Goal: Task Accomplishment & Management: Manage account settings

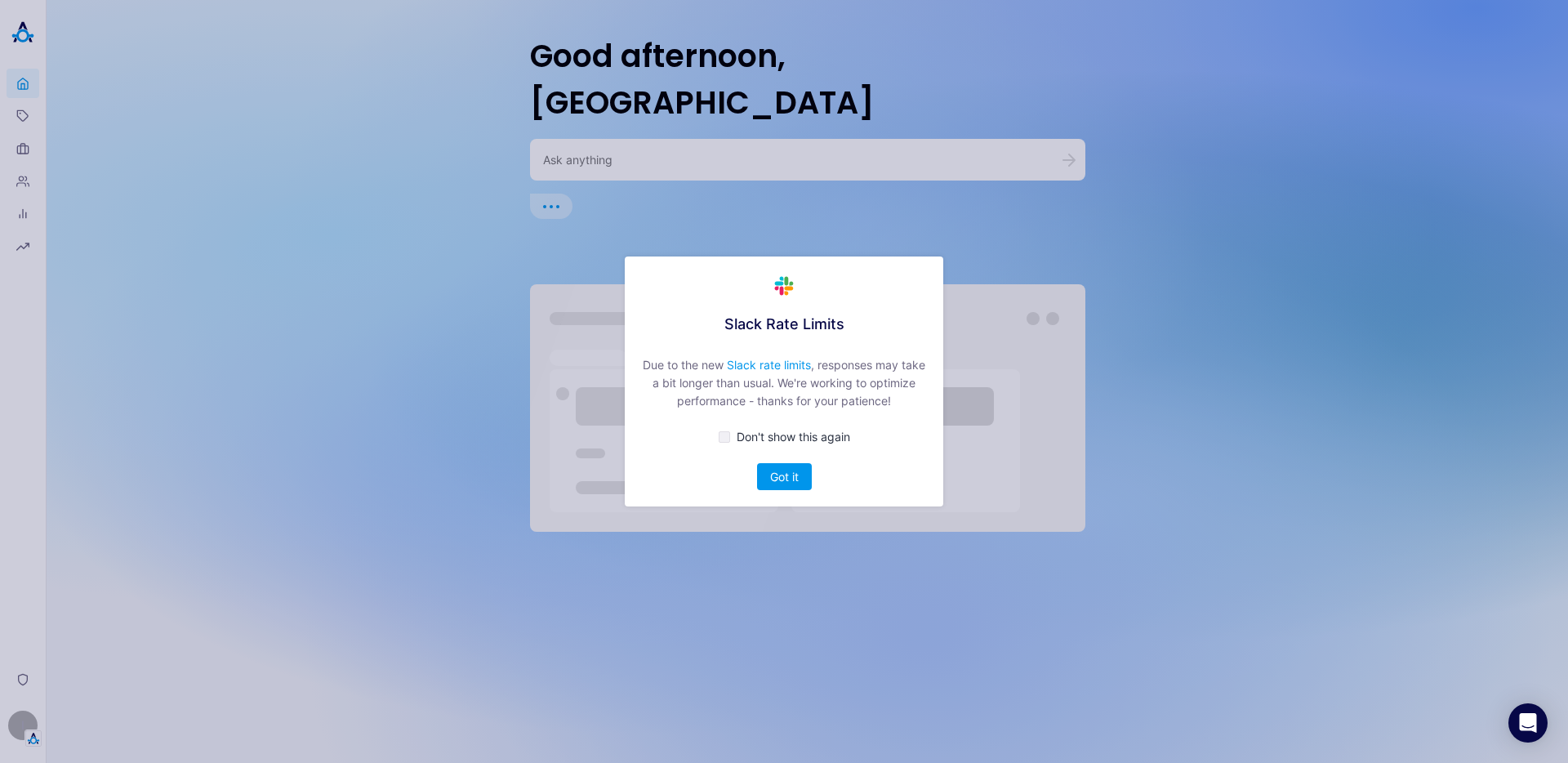
drag, startPoint x: 782, startPoint y: 474, endPoint x: 784, endPoint y: 464, distance: 10.2
click at [782, 474] on button "Got it" at bounding box center [785, 476] width 55 height 27
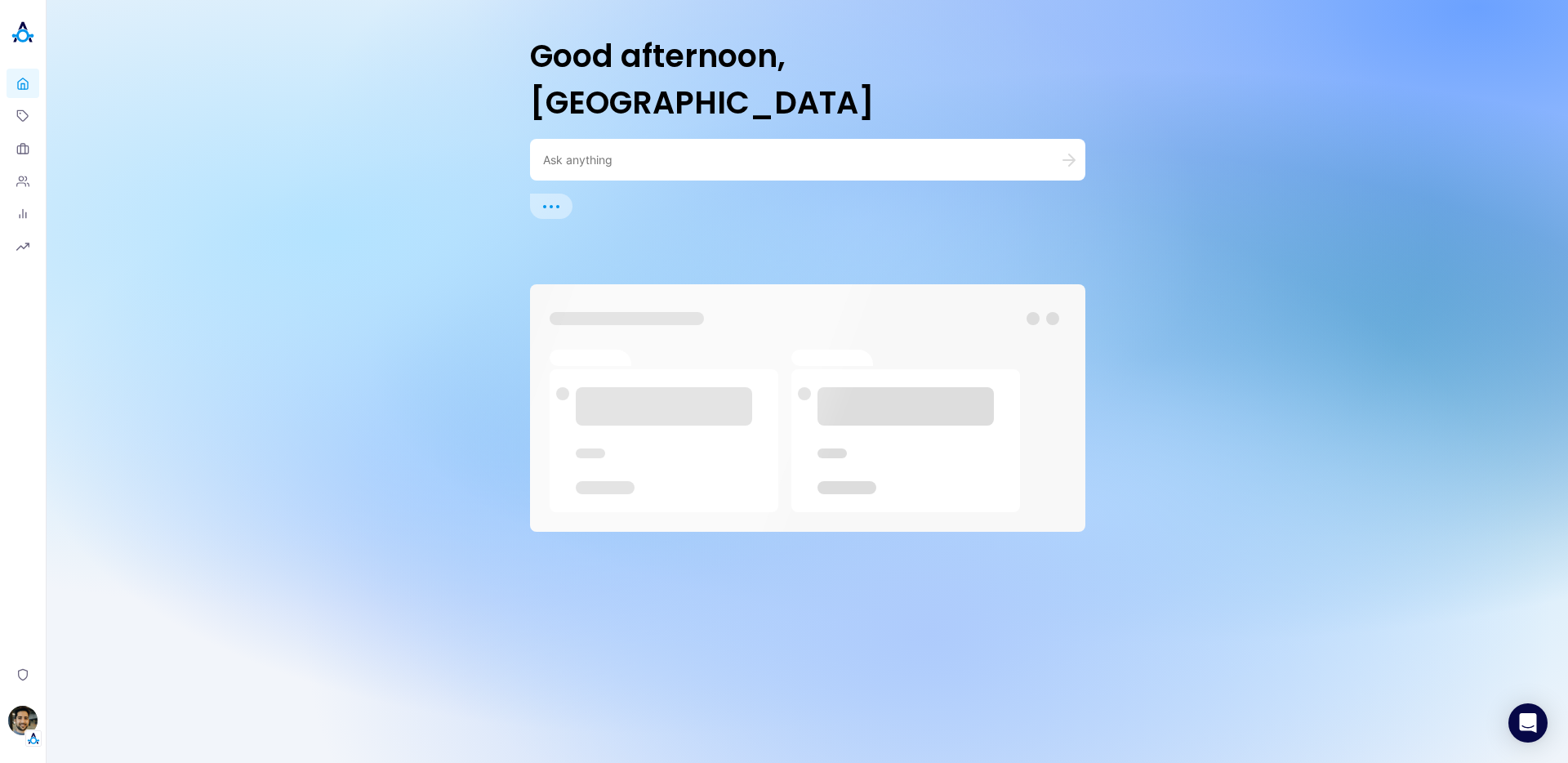
click at [641, 151] on textarea at bounding box center [789, 159] width 490 height 15
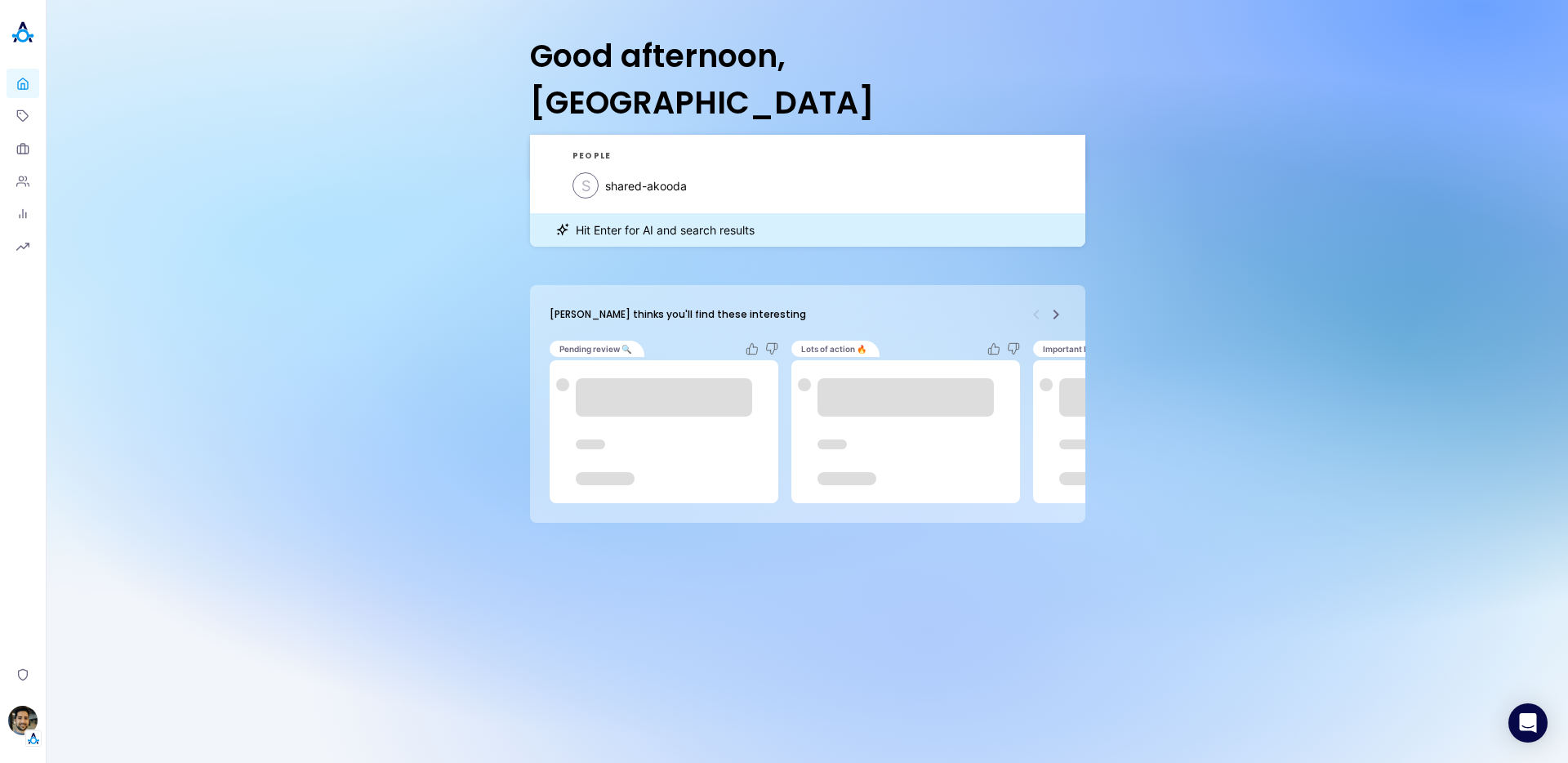
type textarea "akooda daily"
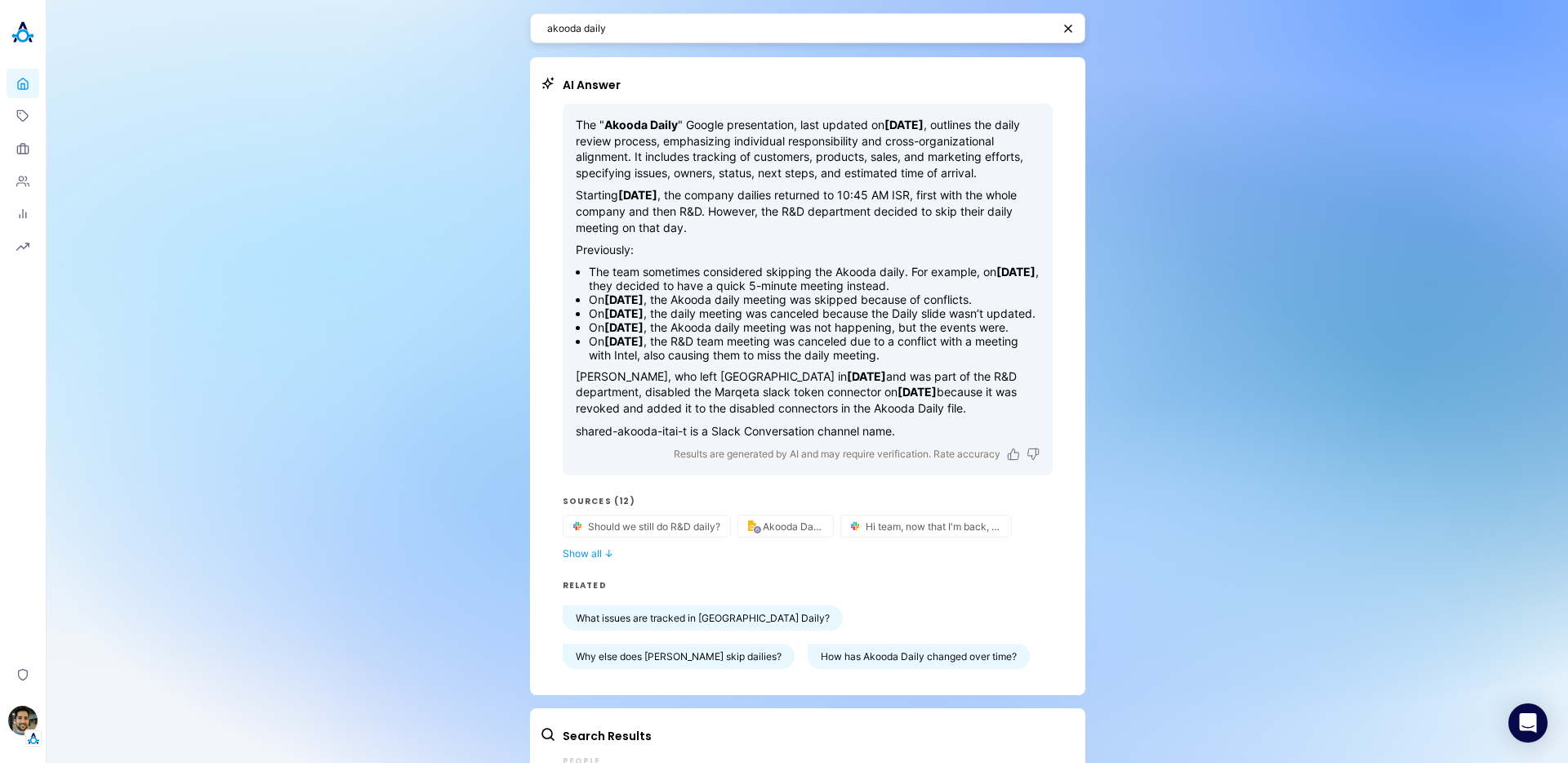
click at [1172, 235] on div "akooda daily AI Answer The " Akooda Daily " Google presentation, last updated o…" at bounding box center [807, 429] width 1522 height 859
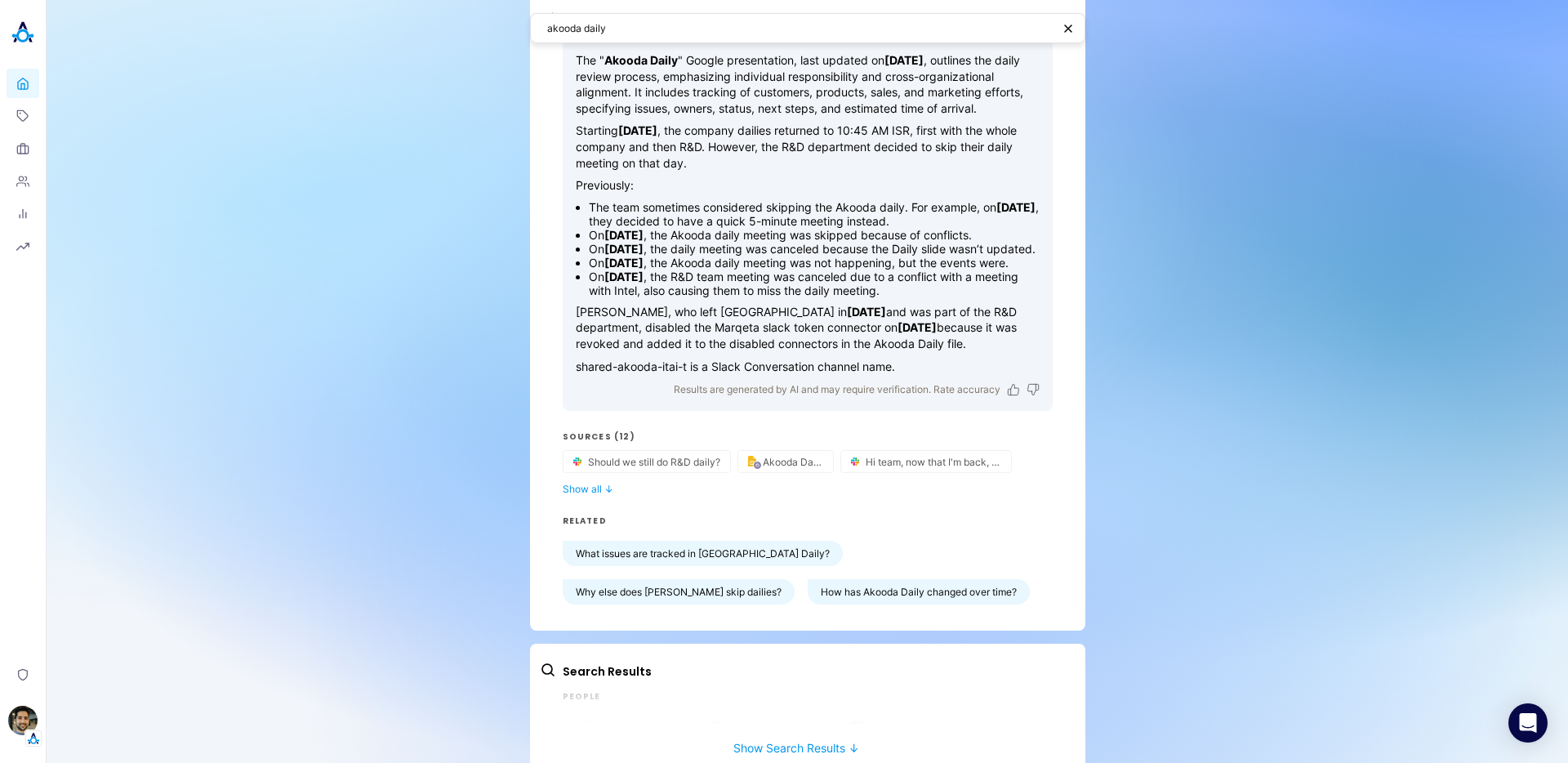
scroll to position [140, 0]
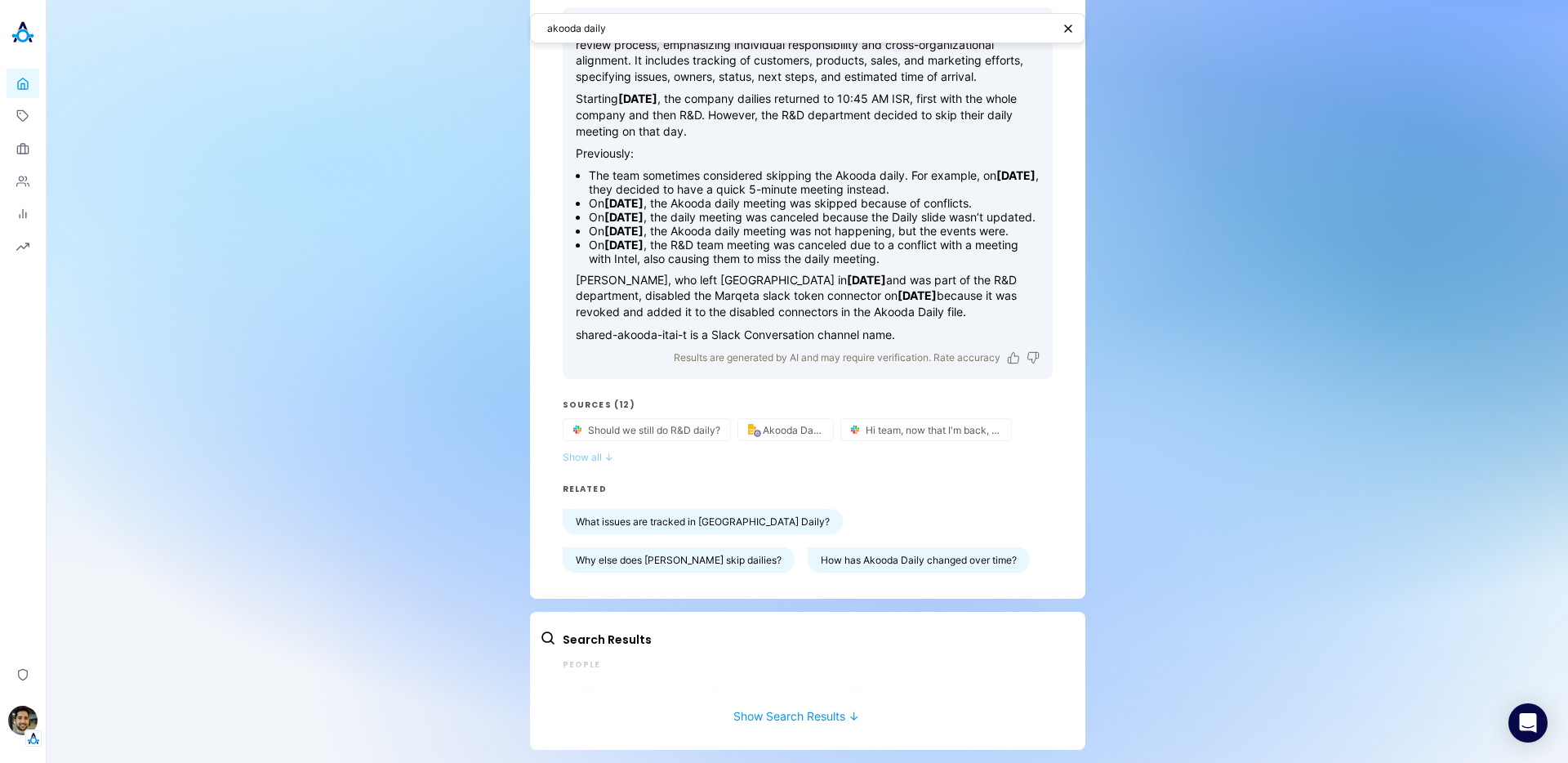
click at [592, 457] on button "Show all ↓" at bounding box center [808, 456] width 490 height 12
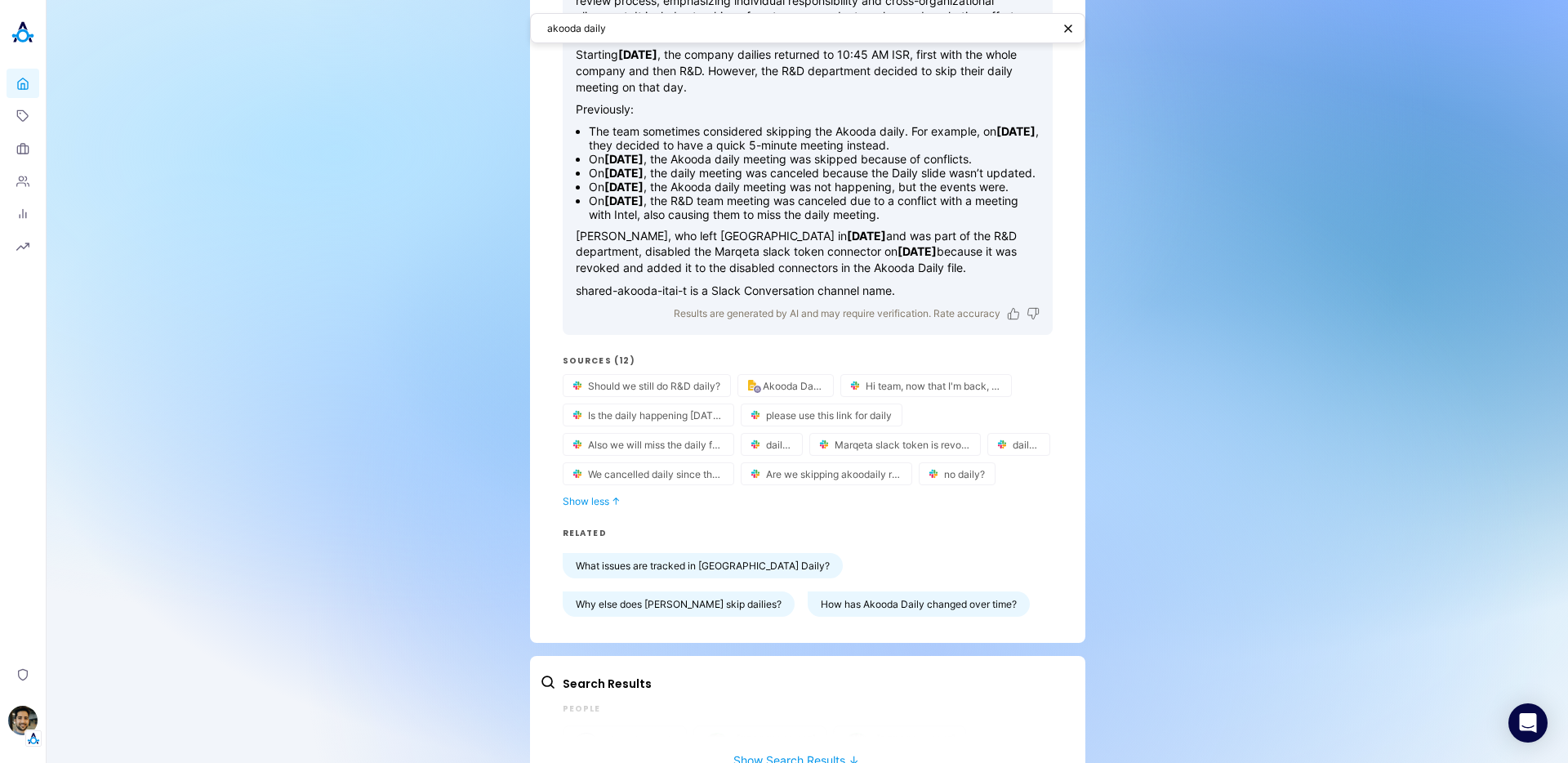
click at [1163, 508] on div "akooda daily AI Answer The " Akooda Daily " Google presentation, last updated o…" at bounding box center [807, 333] width 1522 height 948
click at [27, 713] on img "button" at bounding box center [23, 719] width 29 height 29
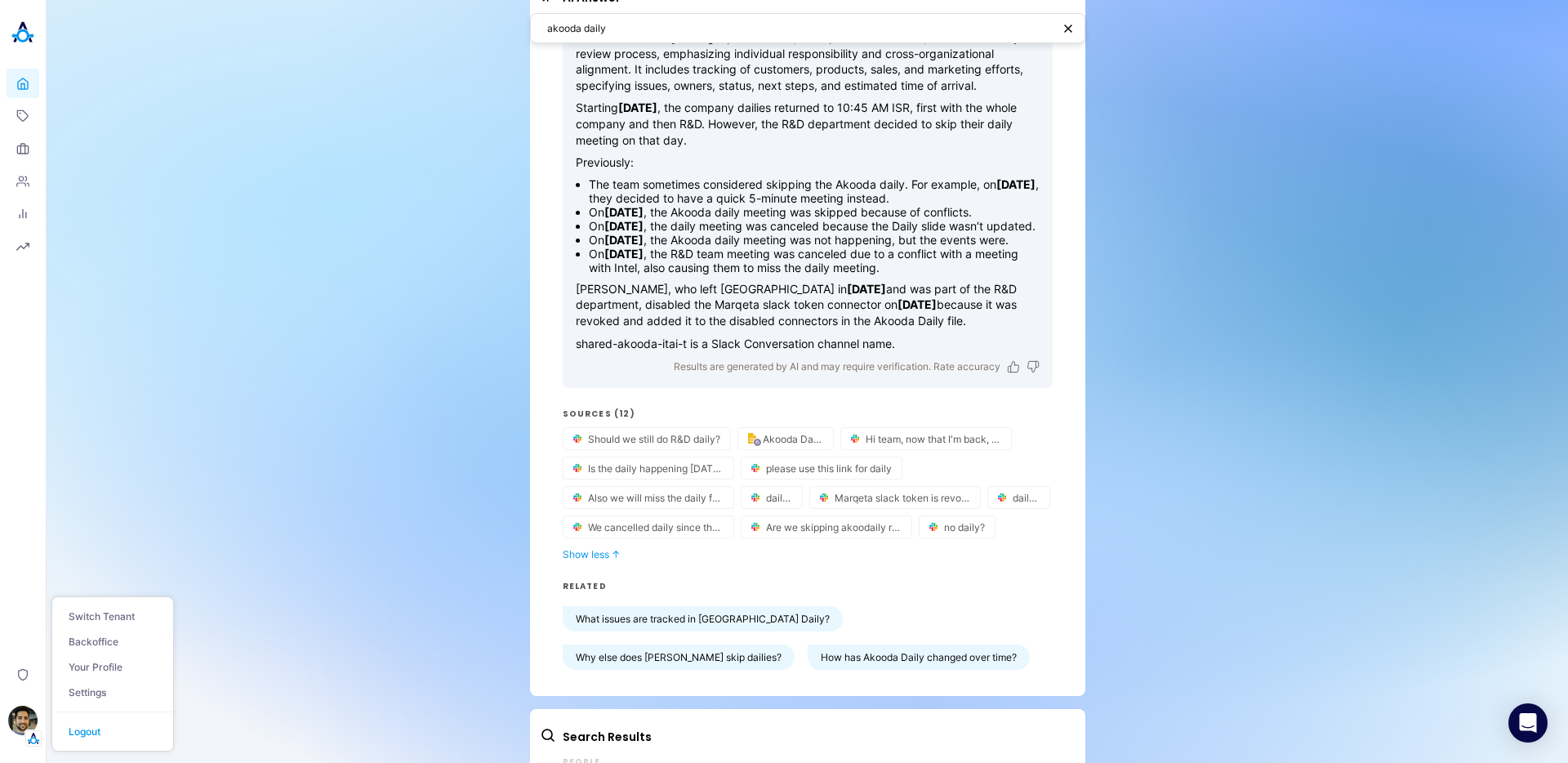
scroll to position [0, 0]
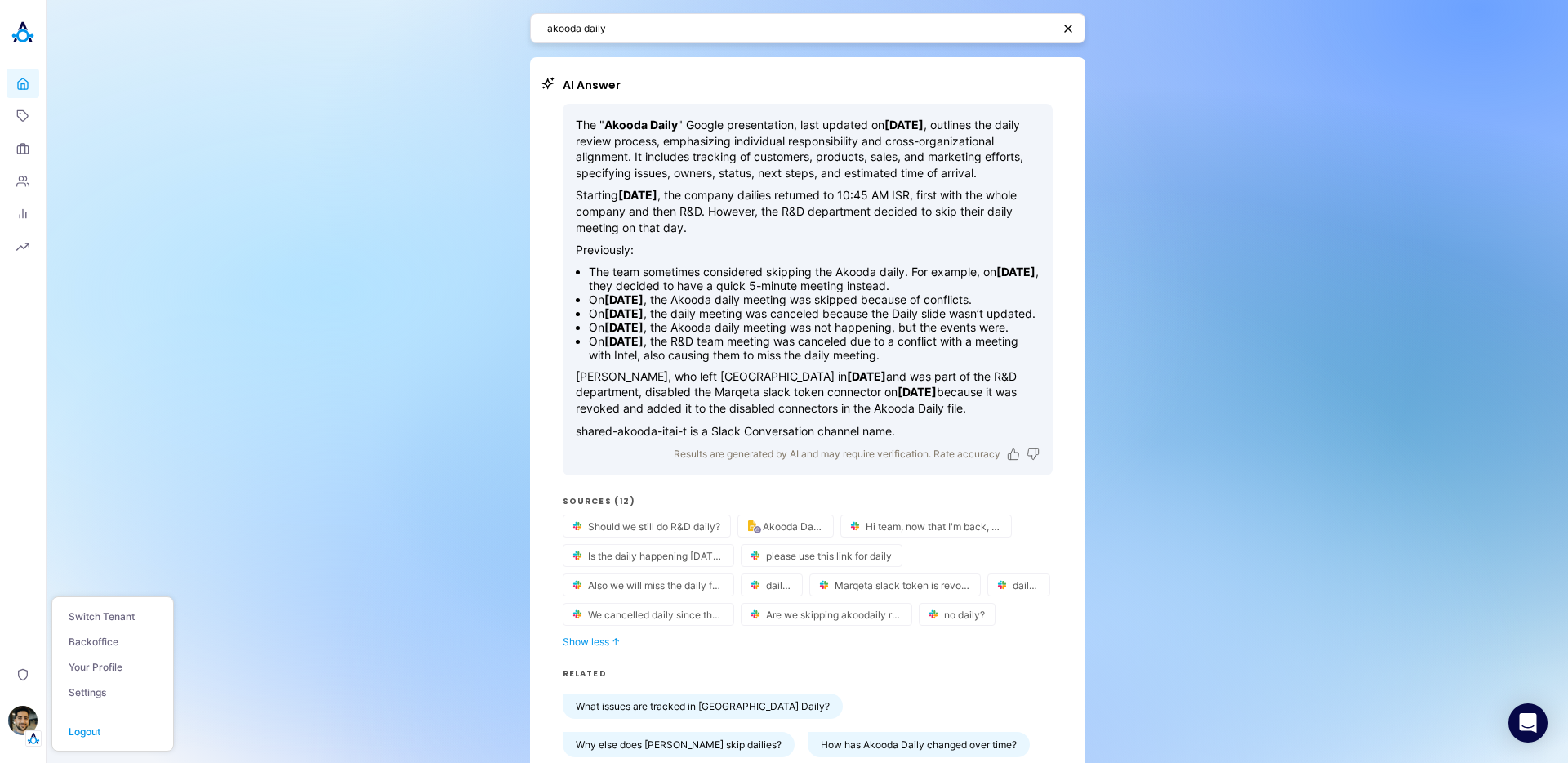
click at [849, 28] on textarea "akooda daily" at bounding box center [799, 28] width 505 height 15
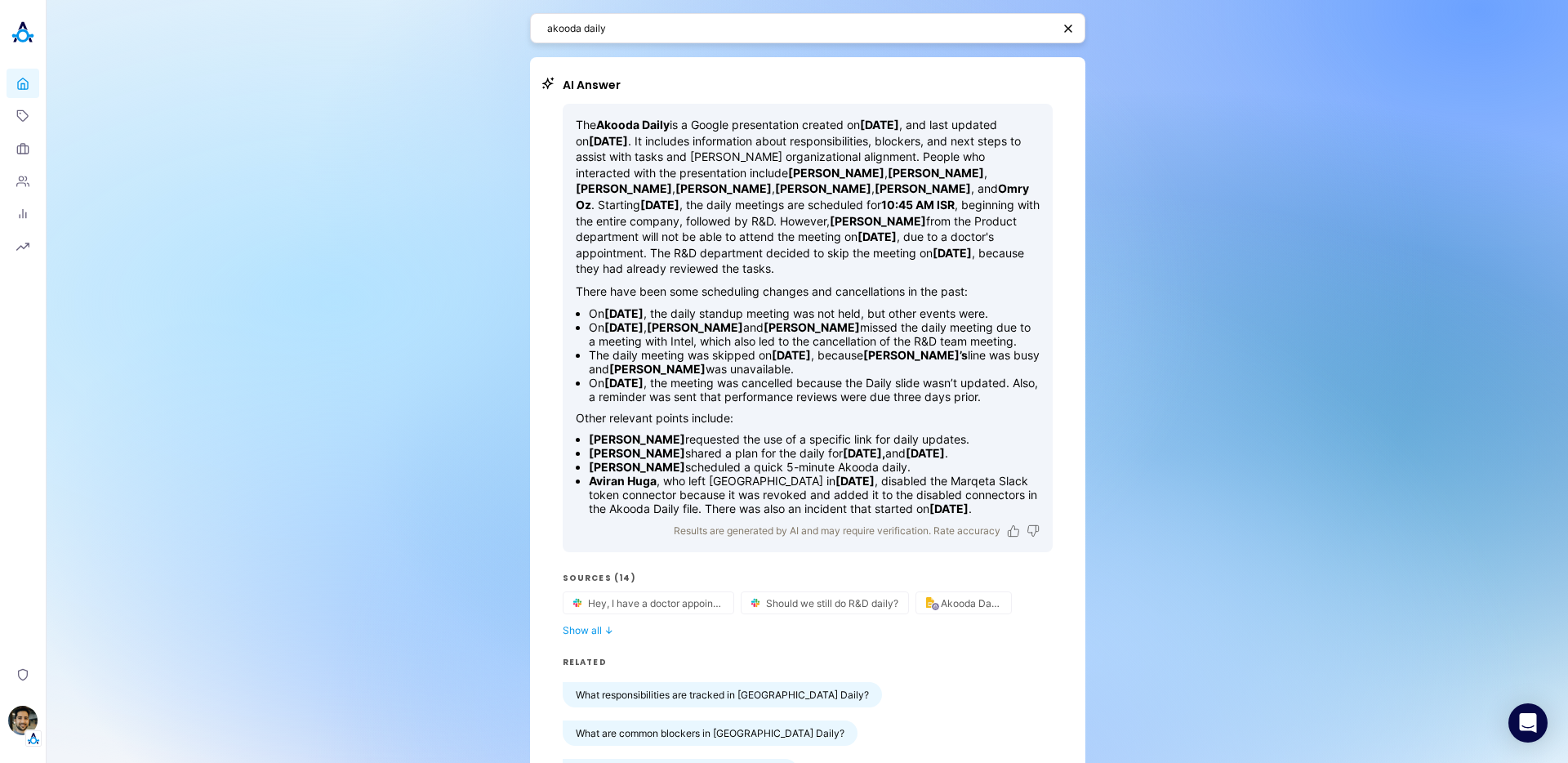
click at [651, 29] on textarea "akooda daily" at bounding box center [799, 28] width 505 height 15
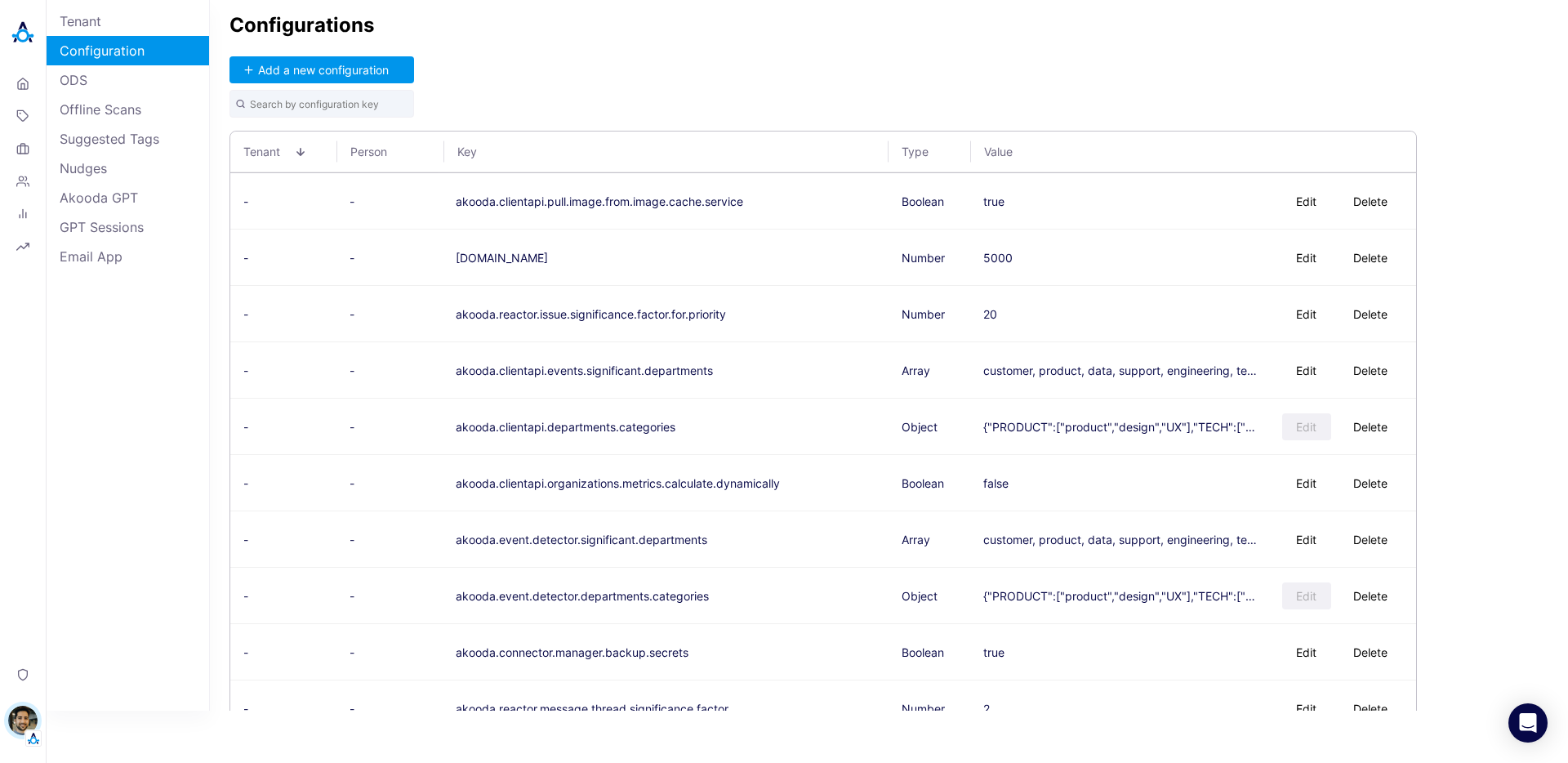
click at [743, 88] on div "Configurations Add a new configuration Tenant Person Key Type Value - - akooda.…" at bounding box center [889, 355] width 1359 height 710
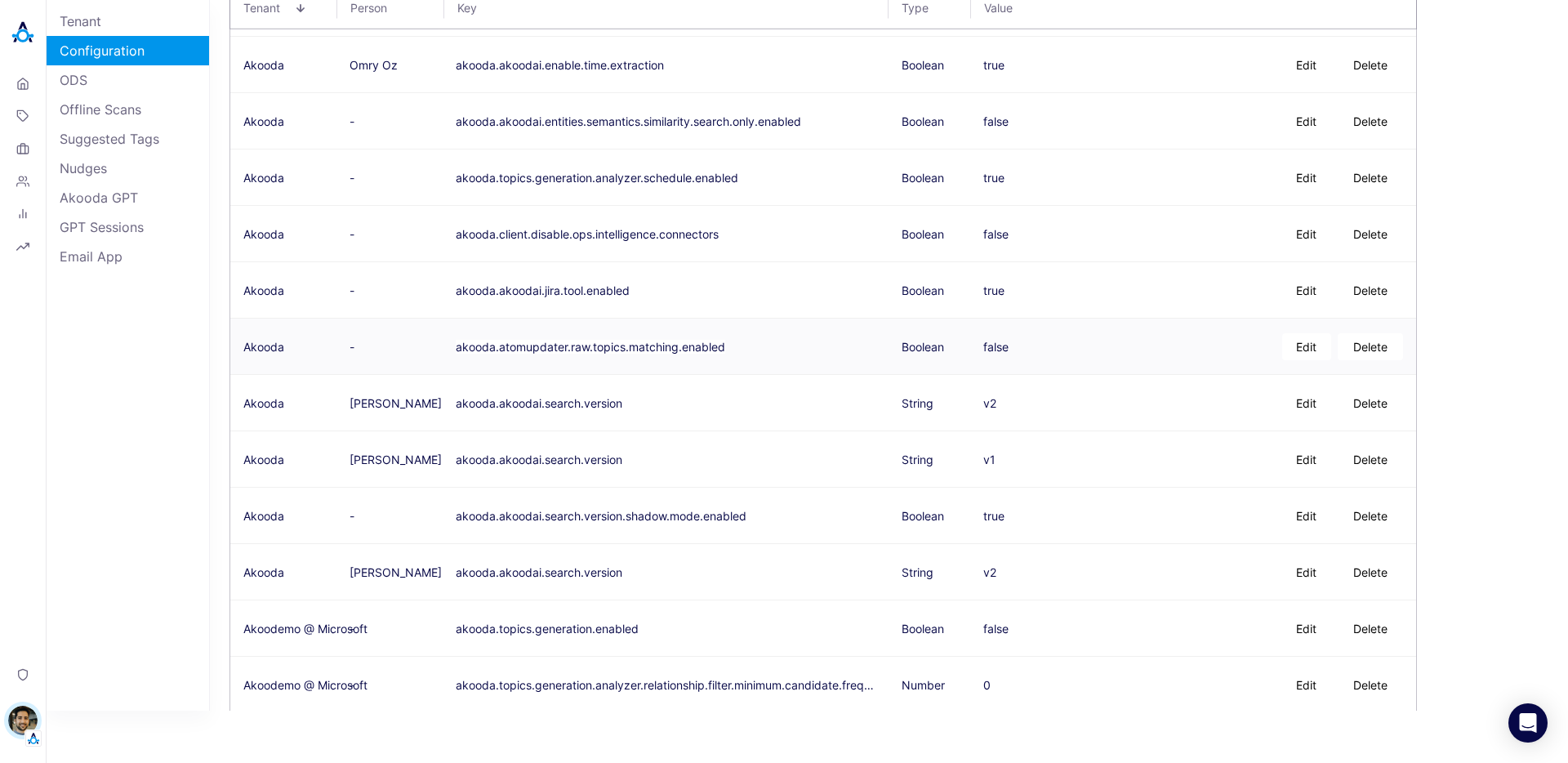
scroll to position [6674, 0]
click at [1294, 516] on button "Edit" at bounding box center [1307, 514] width 49 height 27
type textarea "false"
click at [1151, 508] on button "Save" at bounding box center [1167, 514] width 53 height 27
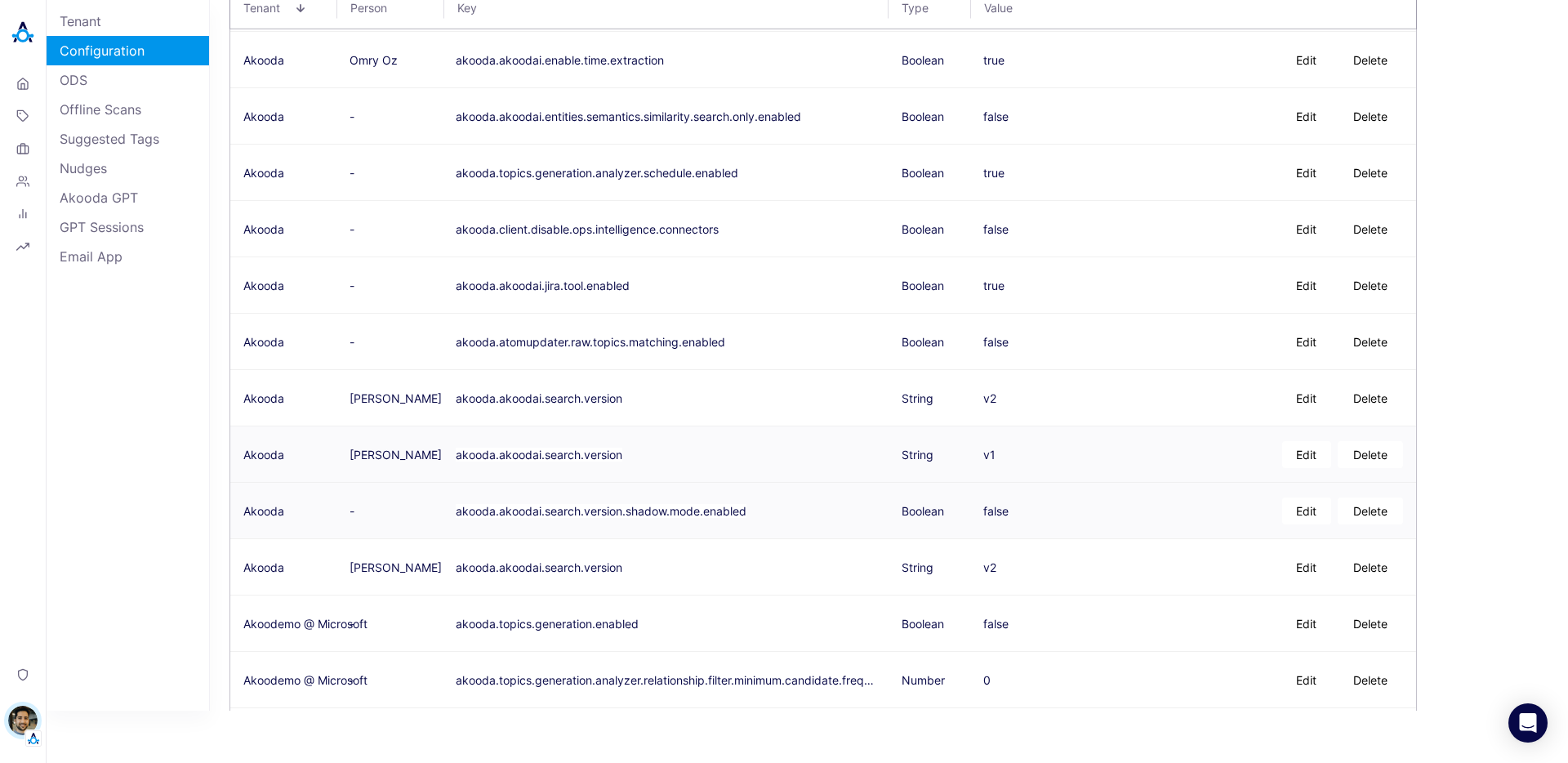
click at [552, 450] on button "akooda.akoodai.search.version" at bounding box center [539, 454] width 167 height 14
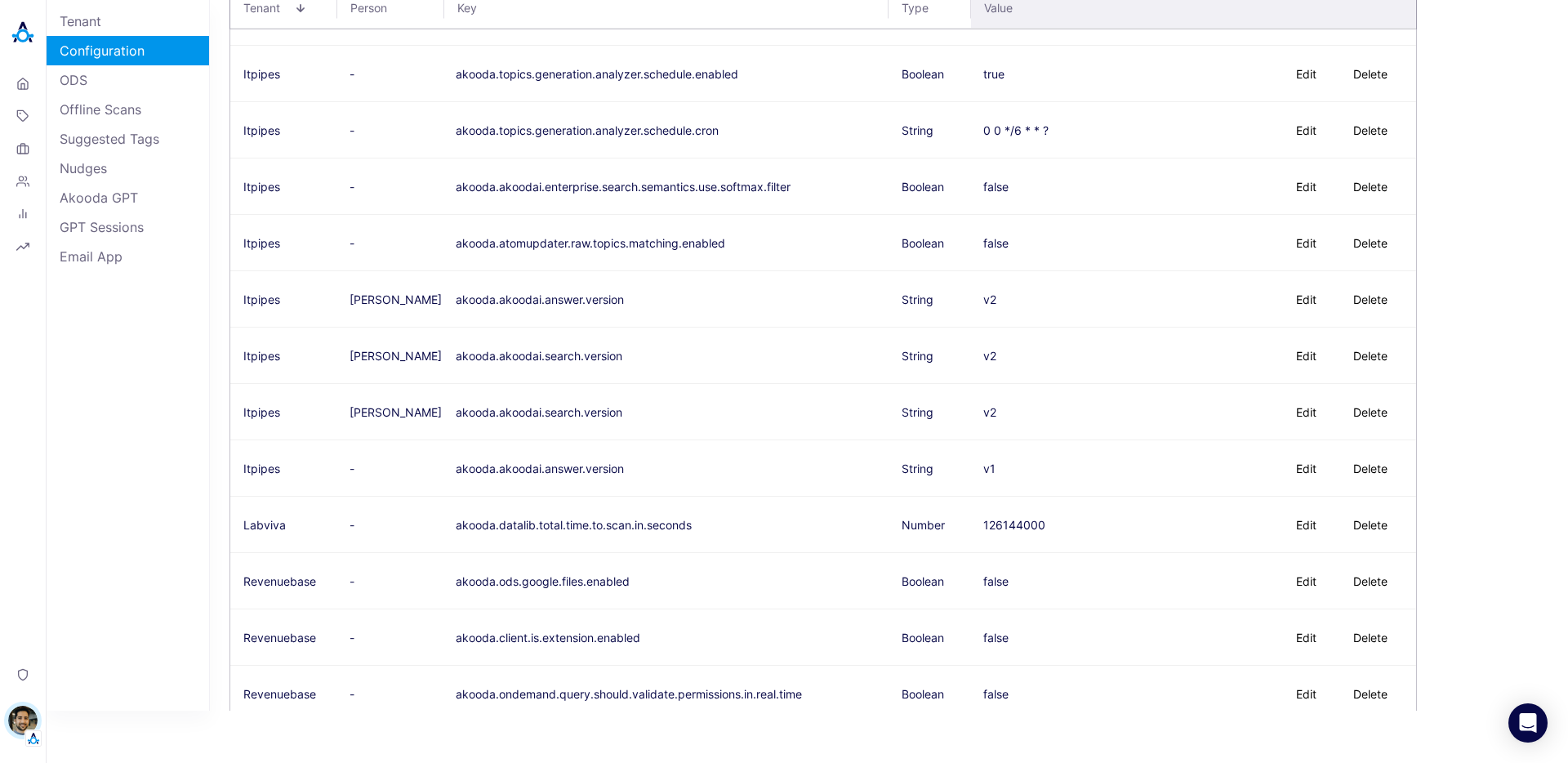
scroll to position [6719, 0]
